Goal: Find specific page/section: Find specific page/section

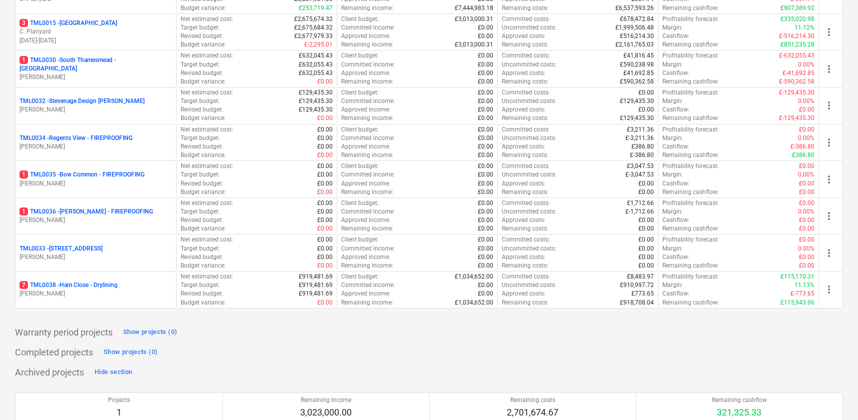
scroll to position [1159, 0]
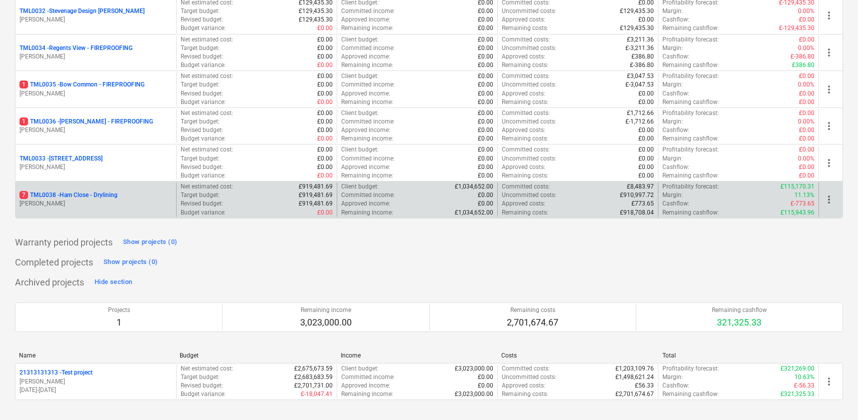
click at [108, 205] on p "[PERSON_NAME]" at bounding box center [96, 204] width 153 height 9
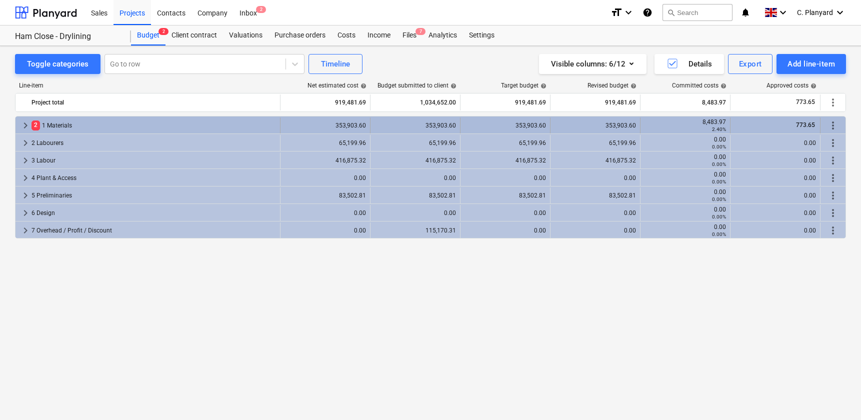
click at [23, 126] on span "keyboard_arrow_right" at bounding box center [26, 126] width 12 height 12
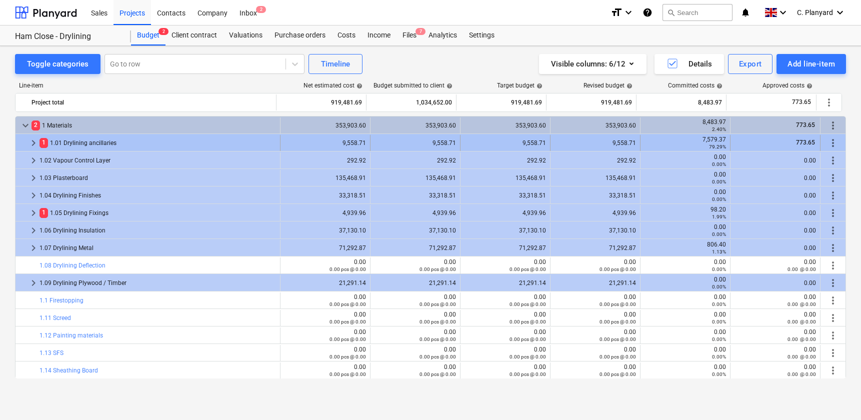
click at [33, 144] on span "keyboard_arrow_right" at bounding box center [34, 143] width 12 height 12
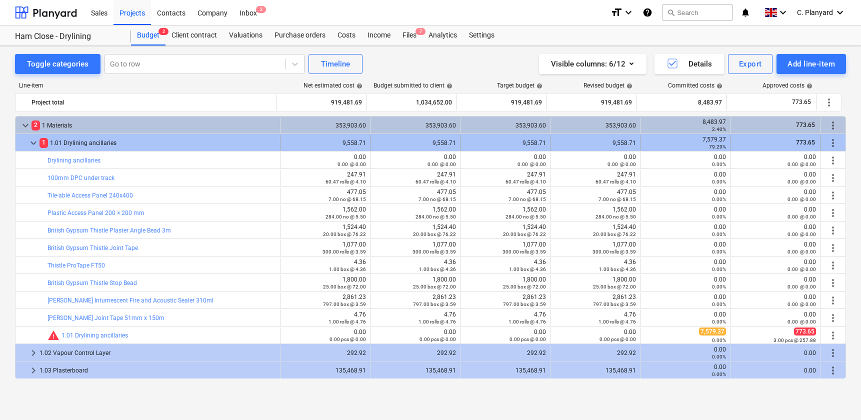
click at [36, 143] on span "keyboard_arrow_down" at bounding box center [34, 143] width 12 height 12
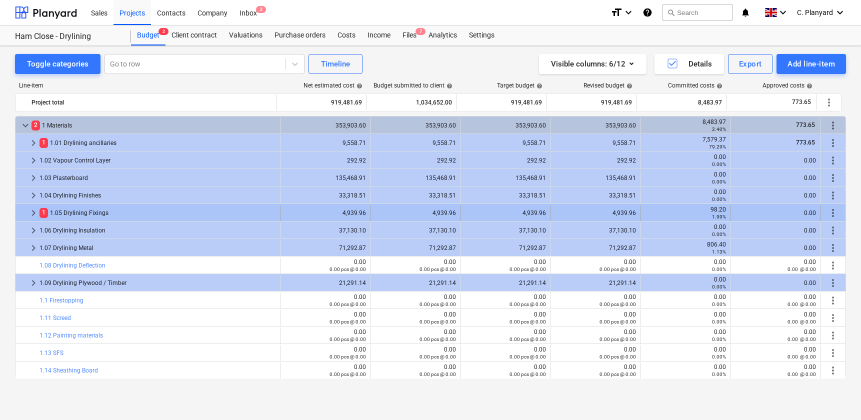
click at [31, 210] on span "keyboard_arrow_right" at bounding box center [34, 213] width 12 height 12
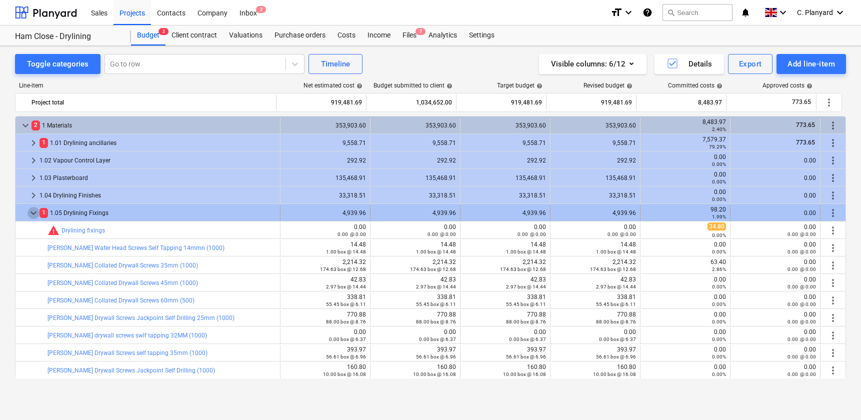
click at [31, 210] on span "keyboard_arrow_down" at bounding box center [34, 213] width 12 height 12
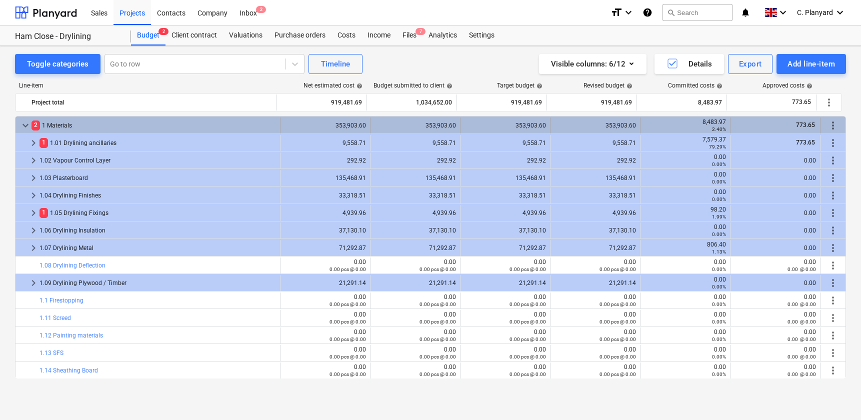
click at [29, 127] on span "keyboard_arrow_down" at bounding box center [26, 126] width 12 height 12
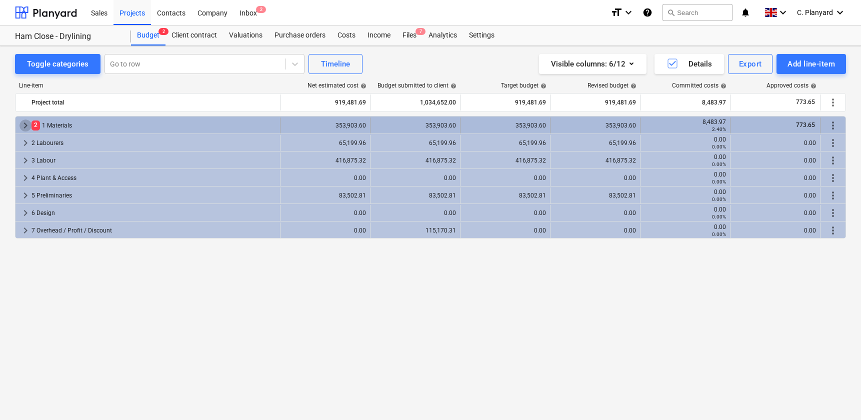
click at [27, 124] on span "keyboard_arrow_right" at bounding box center [26, 126] width 12 height 12
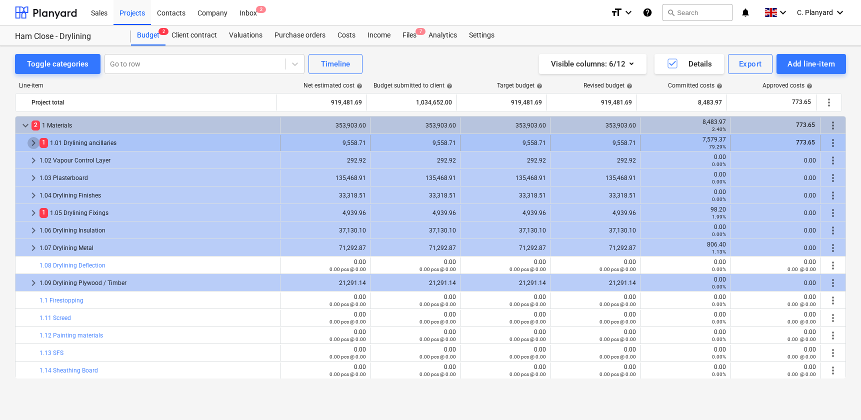
click at [30, 139] on span "keyboard_arrow_right" at bounding box center [34, 143] width 12 height 12
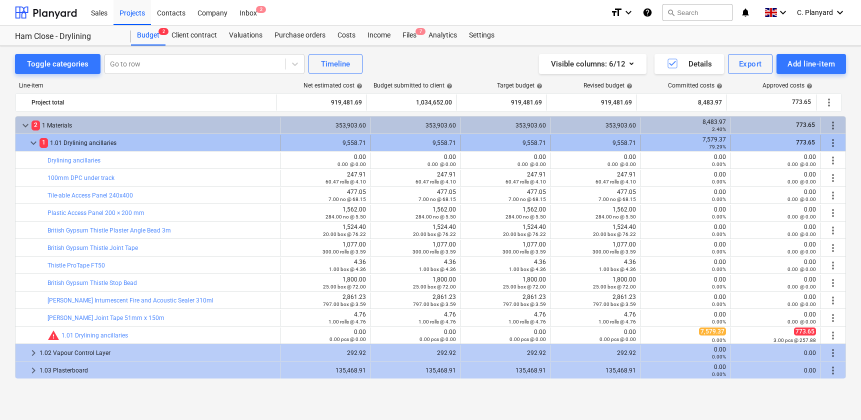
click at [38, 145] on span "keyboard_arrow_down" at bounding box center [34, 143] width 12 height 12
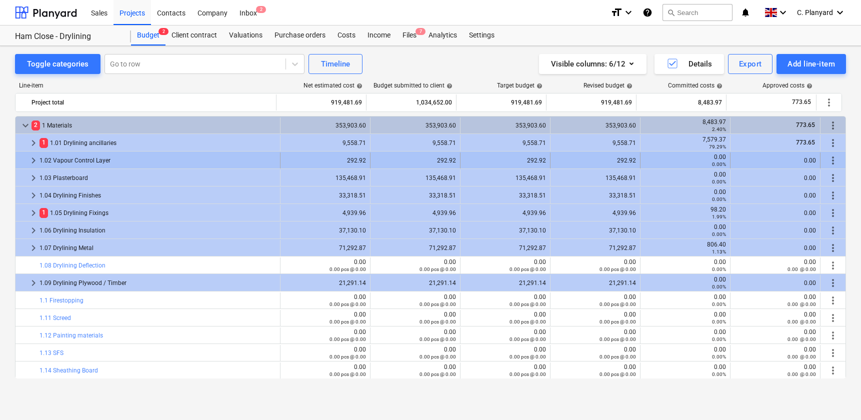
click at [34, 158] on span "keyboard_arrow_right" at bounding box center [34, 161] width 12 height 12
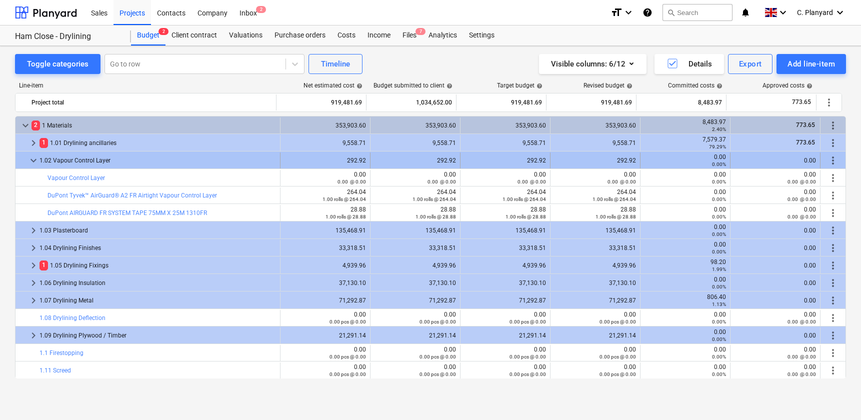
click at [34, 159] on span "keyboard_arrow_down" at bounding box center [34, 161] width 12 height 12
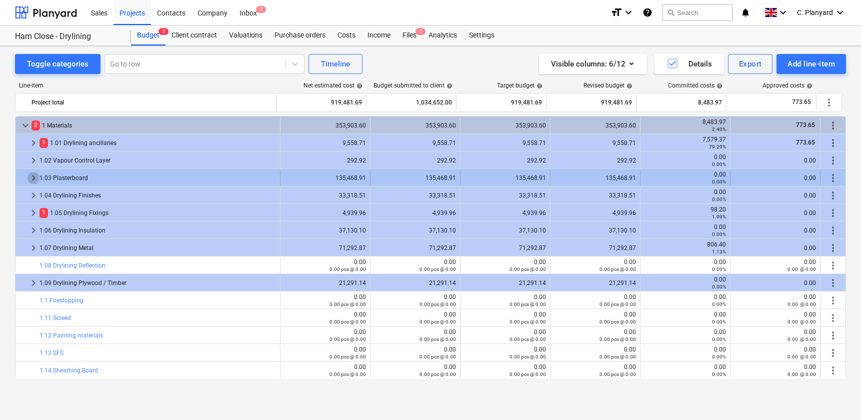
click at [32, 176] on span "keyboard_arrow_right" at bounding box center [34, 178] width 12 height 12
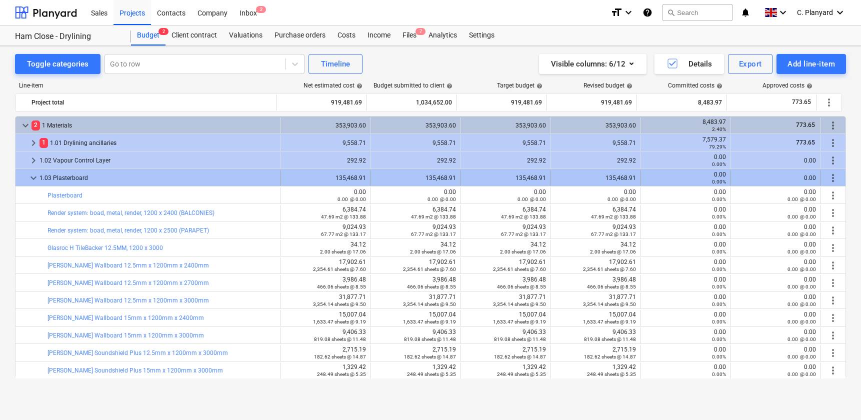
click at [34, 177] on span "keyboard_arrow_down" at bounding box center [34, 178] width 12 height 12
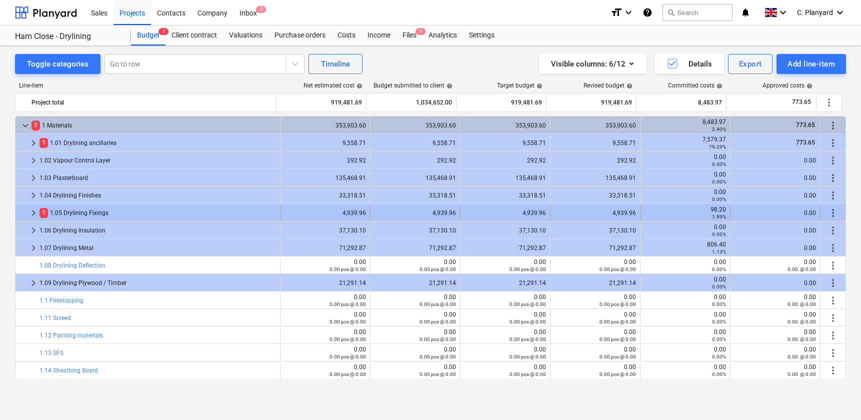
click at [31, 208] on span "keyboard_arrow_right" at bounding box center [34, 213] width 12 height 12
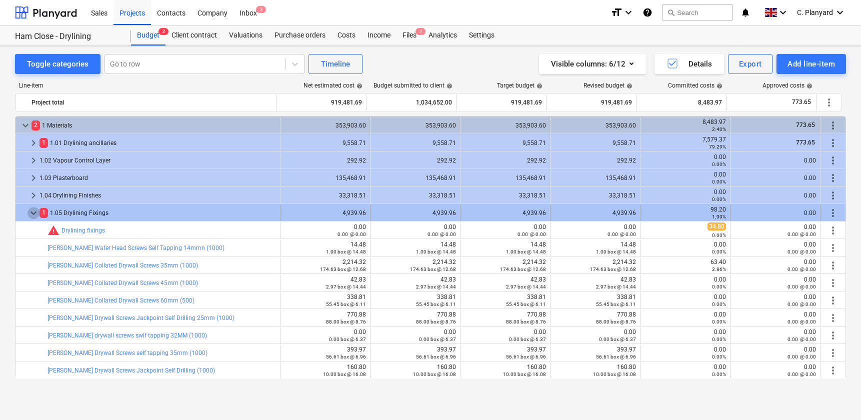
click at [33, 216] on span "keyboard_arrow_down" at bounding box center [34, 213] width 12 height 12
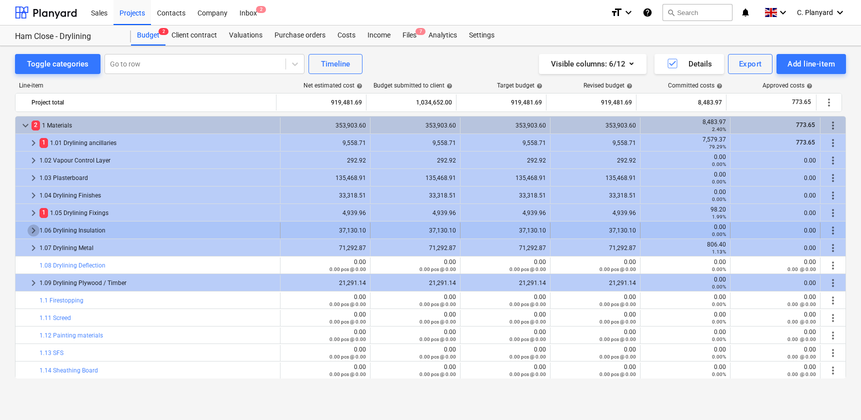
click at [32, 233] on span "keyboard_arrow_right" at bounding box center [34, 231] width 12 height 12
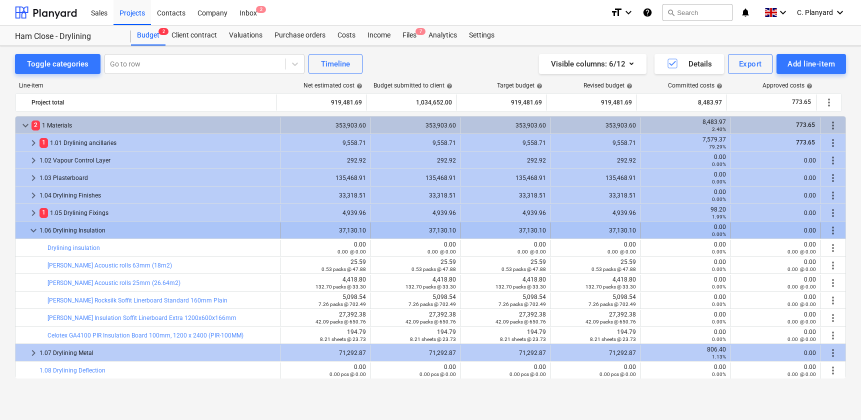
click at [34, 231] on span "keyboard_arrow_down" at bounding box center [34, 231] width 12 height 12
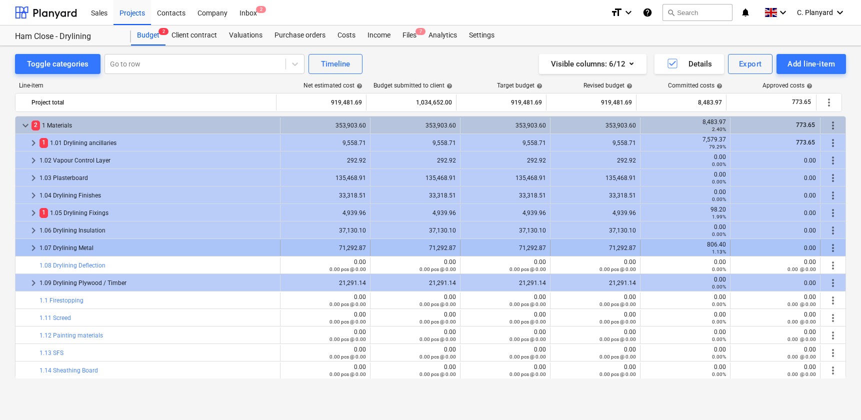
click at [33, 240] on div "keyboard_arrow_right" at bounding box center [34, 248] width 12 height 16
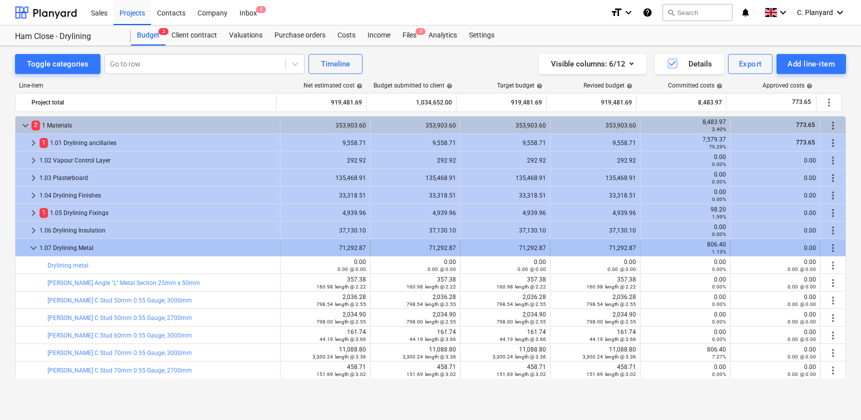
click at [32, 247] on span "keyboard_arrow_down" at bounding box center [34, 248] width 12 height 12
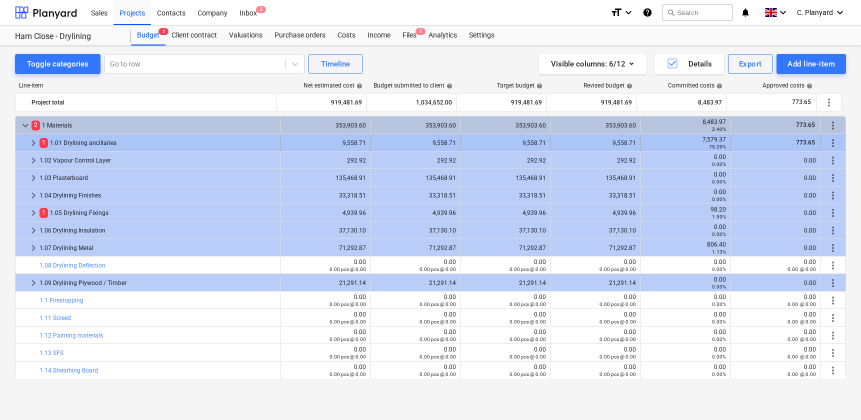
click at [34, 145] on span "keyboard_arrow_right" at bounding box center [34, 143] width 12 height 12
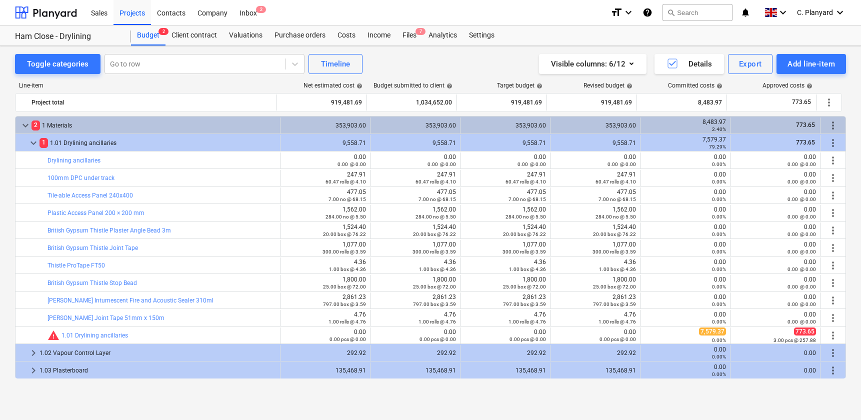
click at [34, 145] on span "keyboard_arrow_down" at bounding box center [34, 143] width 12 height 12
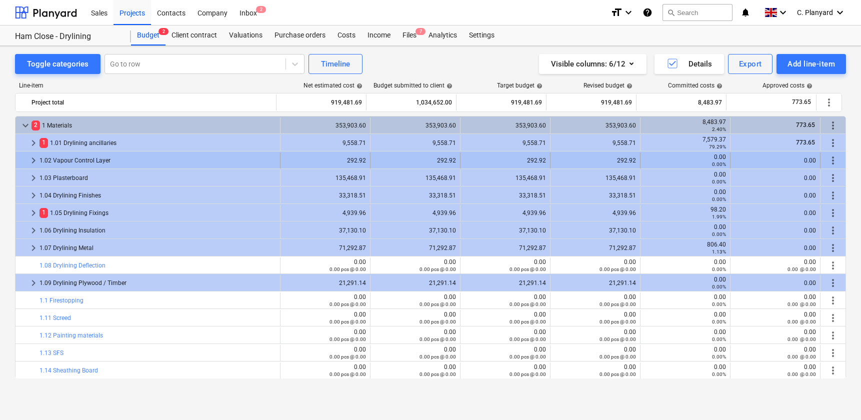
click at [32, 163] on span "keyboard_arrow_right" at bounding box center [34, 161] width 12 height 12
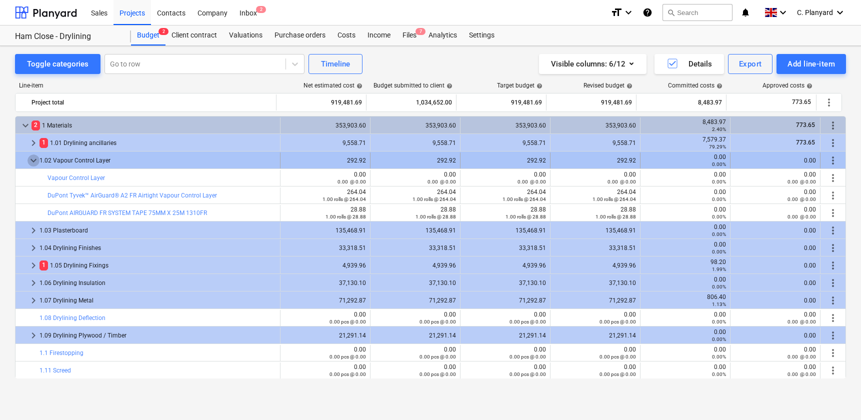
click at [32, 161] on span "keyboard_arrow_down" at bounding box center [34, 161] width 12 height 12
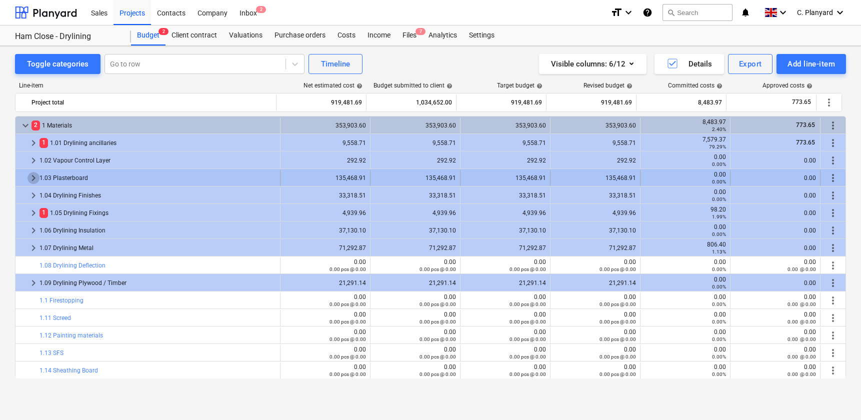
click at [31, 175] on span "keyboard_arrow_right" at bounding box center [34, 178] width 12 height 12
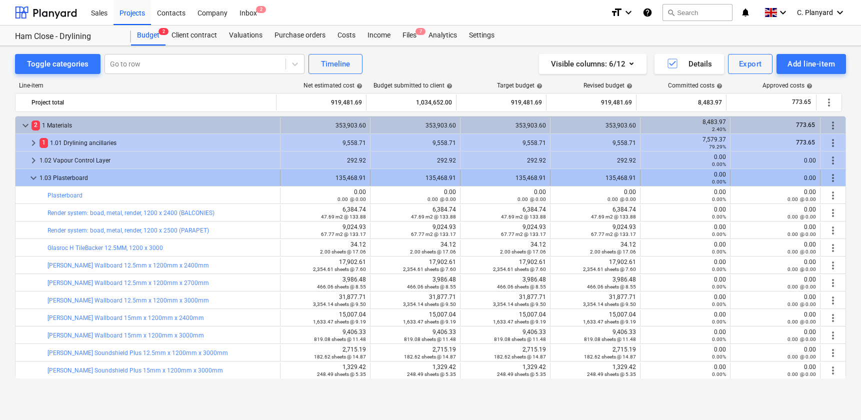
click at [31, 177] on span "keyboard_arrow_down" at bounding box center [34, 178] width 12 height 12
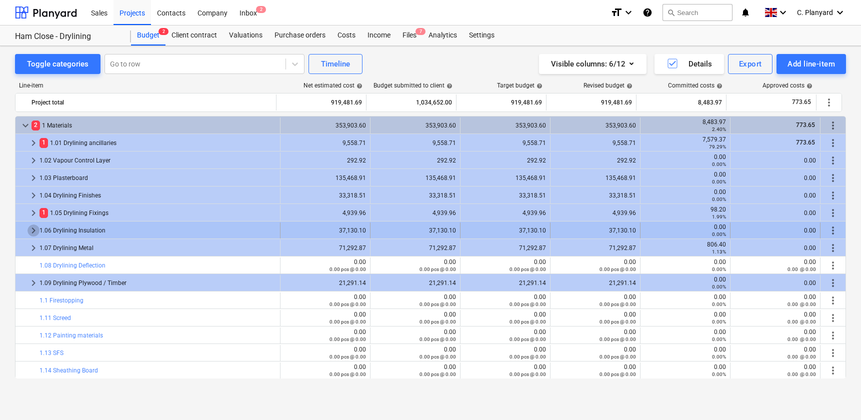
click at [31, 228] on span "keyboard_arrow_right" at bounding box center [34, 231] width 12 height 12
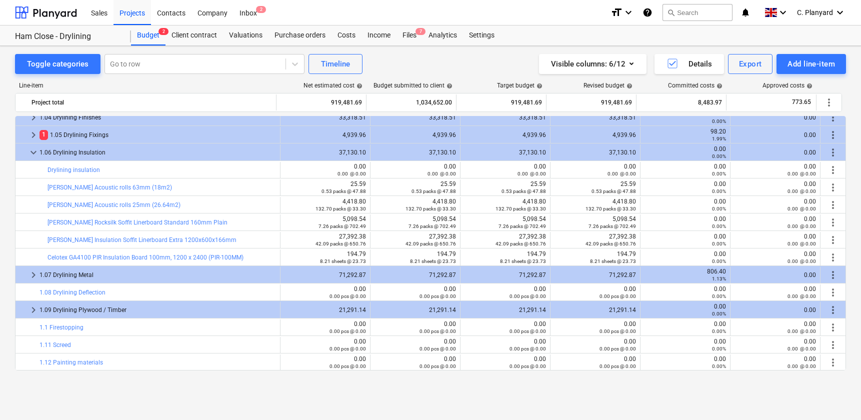
scroll to position [17, 0]
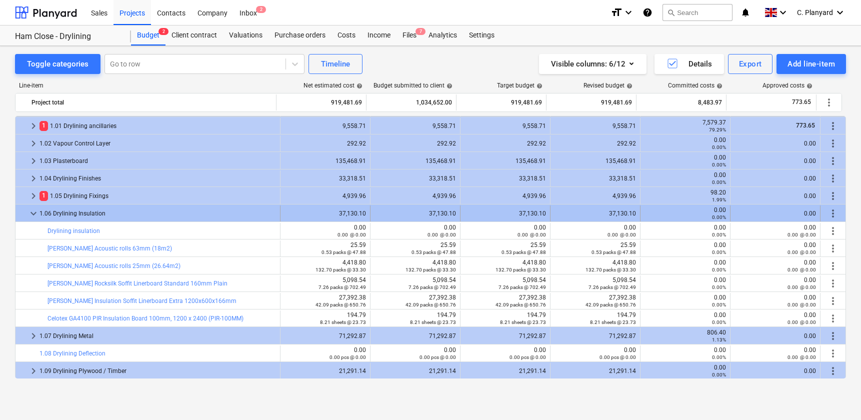
click at [34, 216] on span "keyboard_arrow_down" at bounding box center [34, 214] width 12 height 12
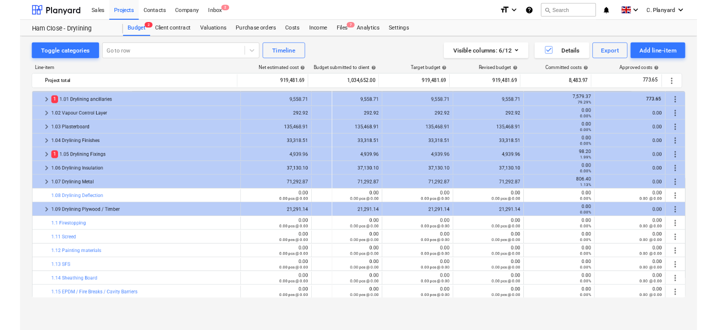
scroll to position [0, 0]
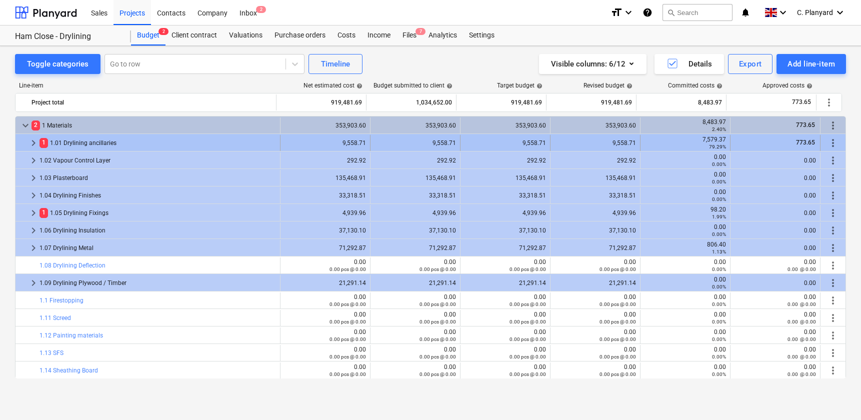
click at [34, 141] on span "keyboard_arrow_right" at bounding box center [34, 143] width 12 height 12
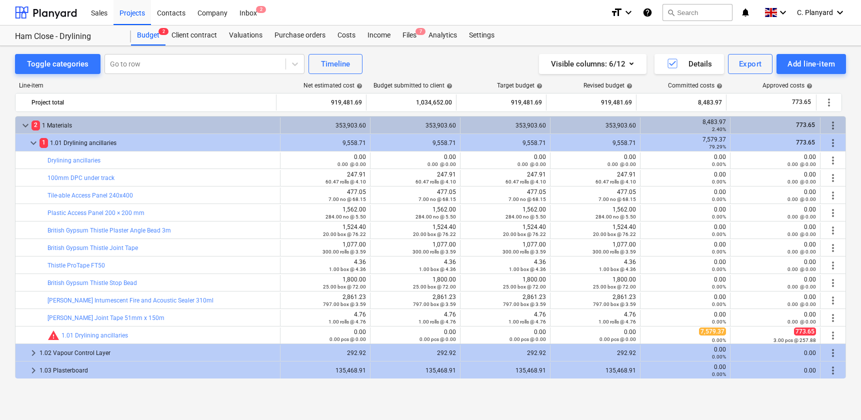
click at [34, 141] on span "keyboard_arrow_down" at bounding box center [34, 143] width 12 height 12
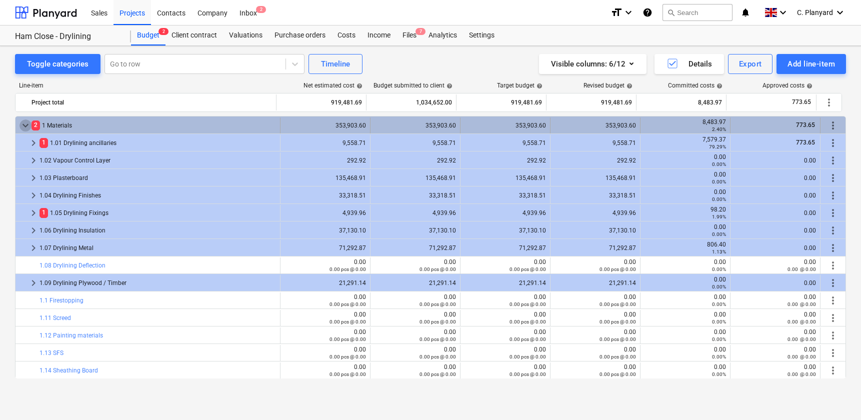
click at [25, 127] on span "keyboard_arrow_down" at bounding box center [26, 126] width 12 height 12
